Goal: Task Accomplishment & Management: Manage account settings

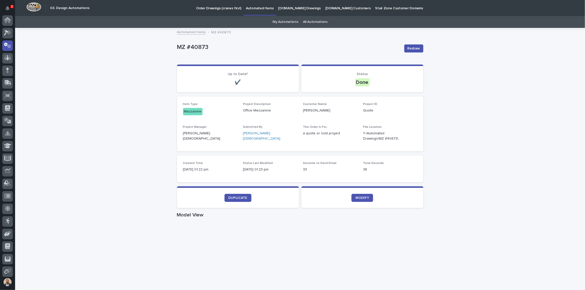
scroll to position [25, 0]
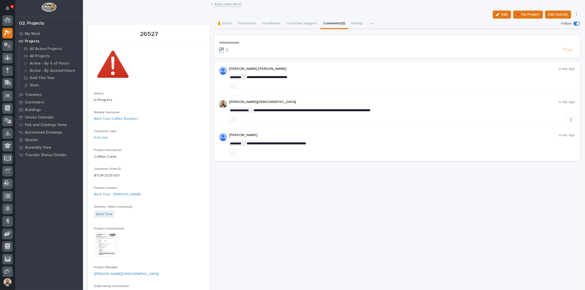
click at [33, 38] on div "Projects" at bounding box center [48, 41] width 65 height 7
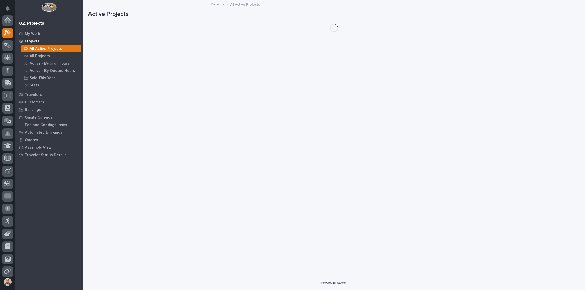
scroll to position [13, 0]
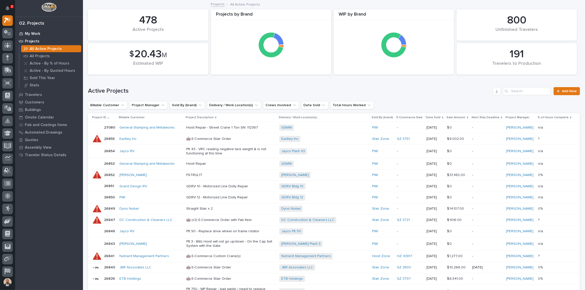
click at [34, 32] on p "My Work" at bounding box center [32, 34] width 15 height 5
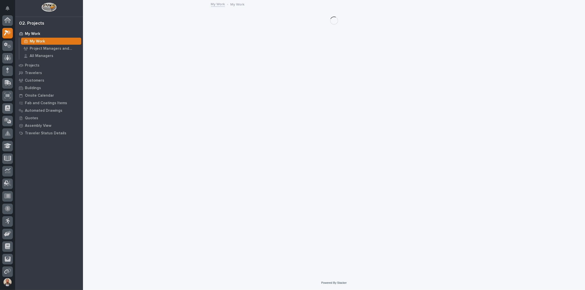
scroll to position [13, 0]
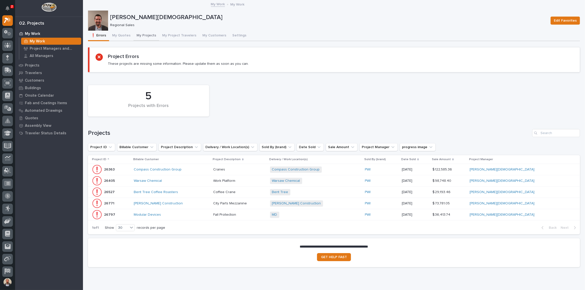
click at [142, 33] on button "My Projects" at bounding box center [146, 36] width 26 height 11
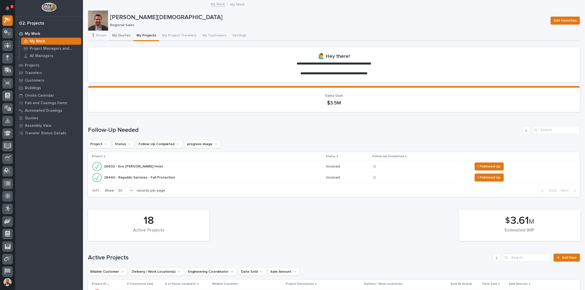
click at [120, 36] on button "My Quotes" at bounding box center [121, 36] width 24 height 11
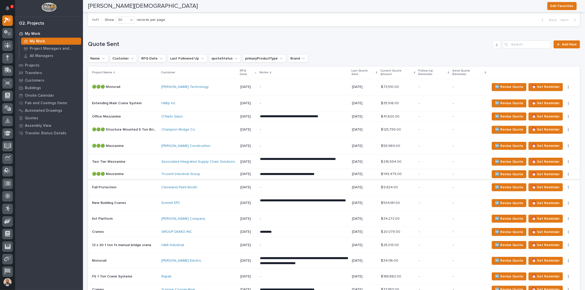
scroll to position [228, 0]
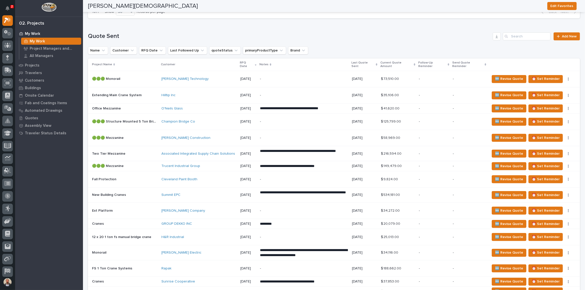
click at [227, 251] on div "Schneider Electric" at bounding box center [198, 253] width 75 height 4
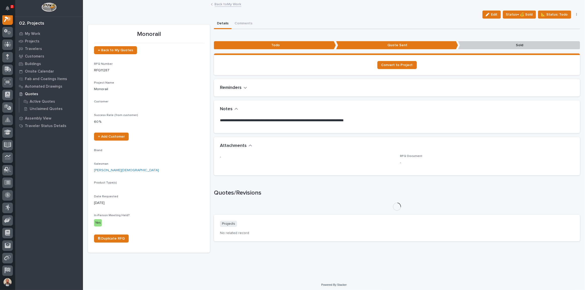
scroll to position [13, 0]
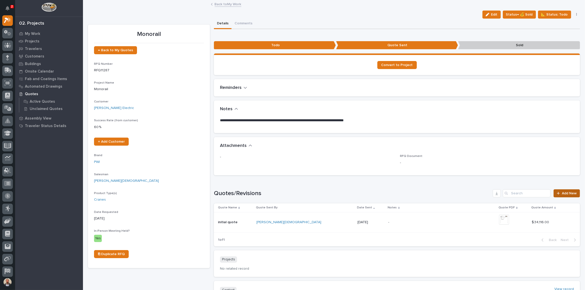
click at [562, 192] on span "Add New" at bounding box center [569, 194] width 15 height 4
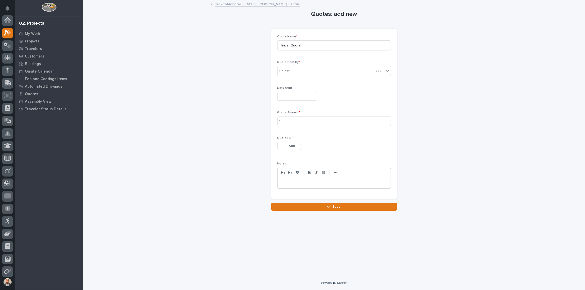
scroll to position [13, 0]
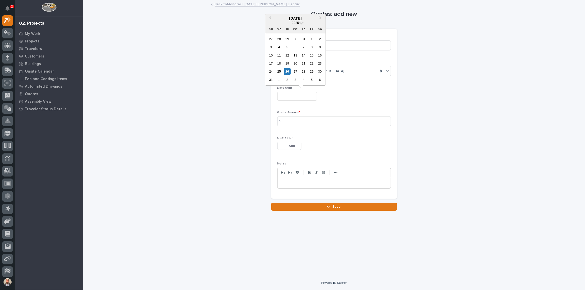
click at [304, 95] on input "text" at bounding box center [297, 96] width 40 height 9
click at [302, 54] on div "14" at bounding box center [303, 55] width 7 height 7
type input "**********"
click at [324, 123] on input at bounding box center [334, 121] width 114 height 10
click at [355, 120] on input at bounding box center [334, 121] width 114 height 10
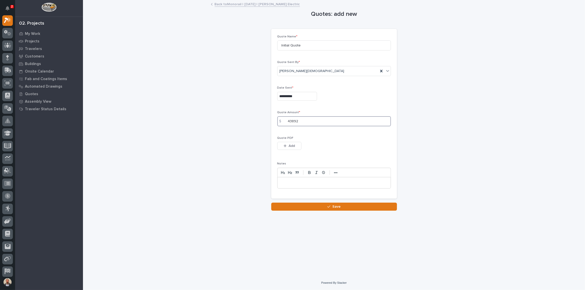
type input "43892"
click at [295, 145] on button "Add" at bounding box center [289, 146] width 24 height 8
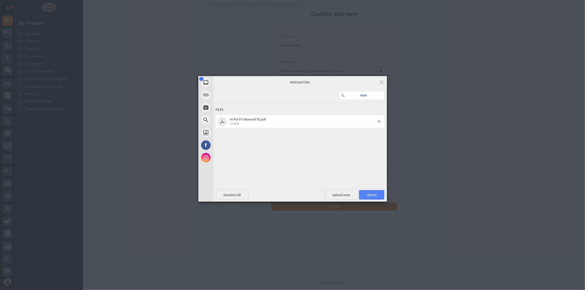
click at [373, 196] on span "Upload 1" at bounding box center [372, 195] width 10 height 4
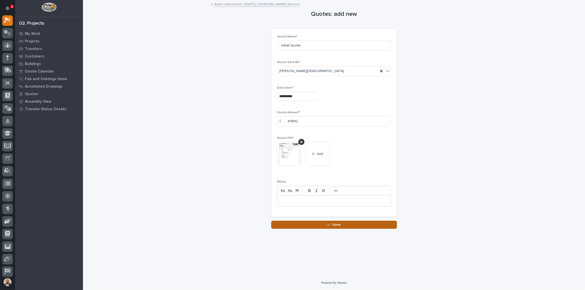
click at [338, 224] on span "Save" at bounding box center [336, 225] width 8 height 5
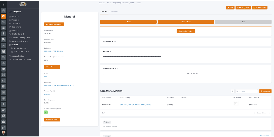
scroll to position [13, 0]
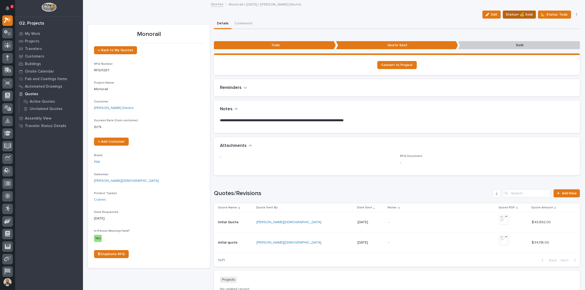
click at [525, 17] on span "Status→ 💰 Sold" at bounding box center [519, 15] width 27 height 6
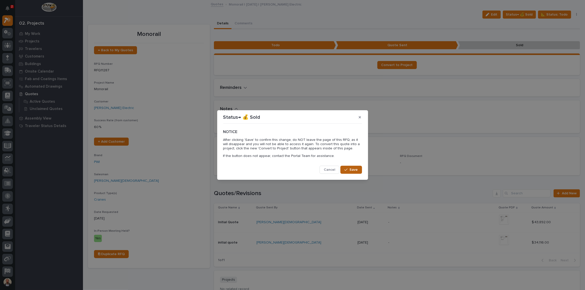
click at [349, 167] on button "Save" at bounding box center [350, 170] width 21 height 8
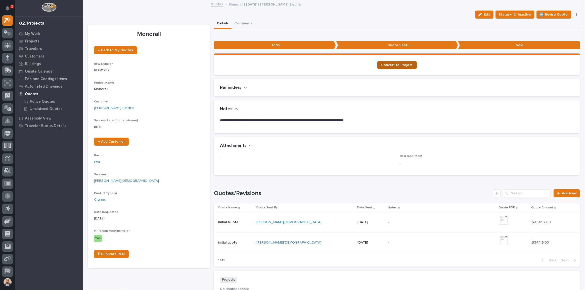
click at [406, 63] on span "Convert to Project" at bounding box center [396, 65] width 31 height 4
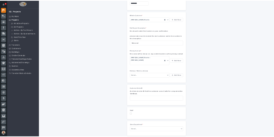
scroll to position [114, 0]
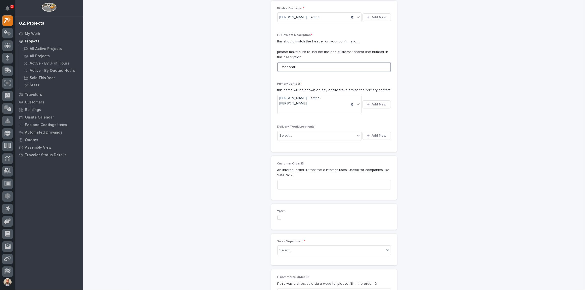
click at [279, 66] on input "Monorail" at bounding box center [334, 67] width 114 height 10
type input "Hi Pot FS Monorail"
click at [355, 131] on div at bounding box center [358, 135] width 6 height 9
type input "*"
type input "******"
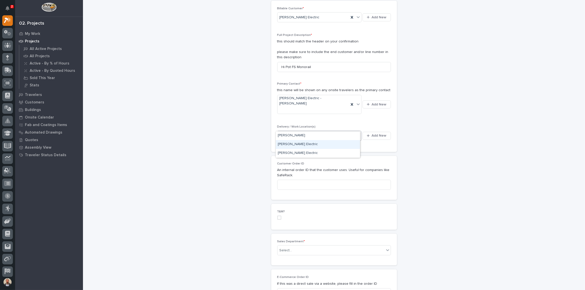
drag, startPoint x: 330, startPoint y: 139, endPoint x: 322, endPoint y: 143, distance: 8.2
click at [322, 143] on div "Schneider Electric" at bounding box center [318, 144] width 84 height 9
click at [340, 180] on input at bounding box center [334, 185] width 114 height 10
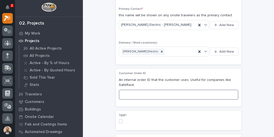
scroll to position [183, 0]
paste input "8201877253"
type input "8201877253"
